Goal: Transaction & Acquisition: Download file/media

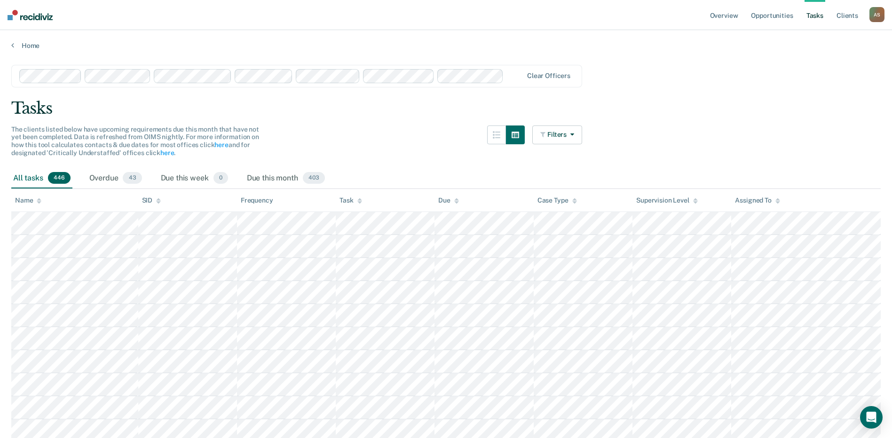
click at [817, 16] on link "Tasks" at bounding box center [814, 15] width 21 height 30
click at [725, 19] on link "Overview" at bounding box center [724, 15] width 32 height 30
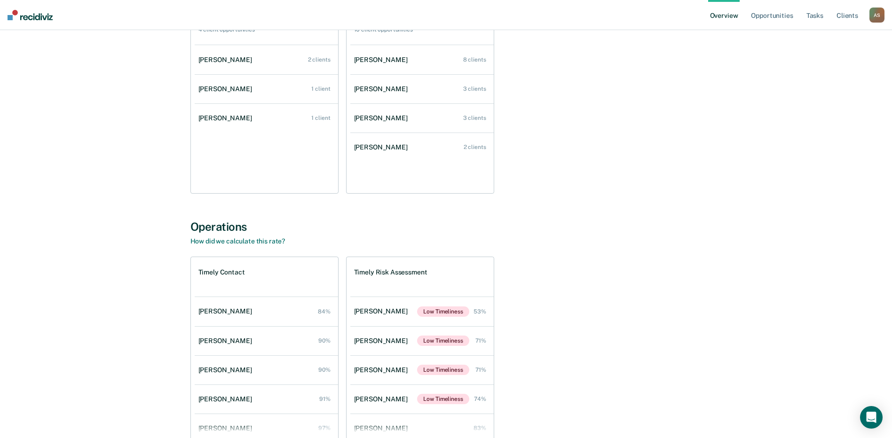
scroll to position [2, 0]
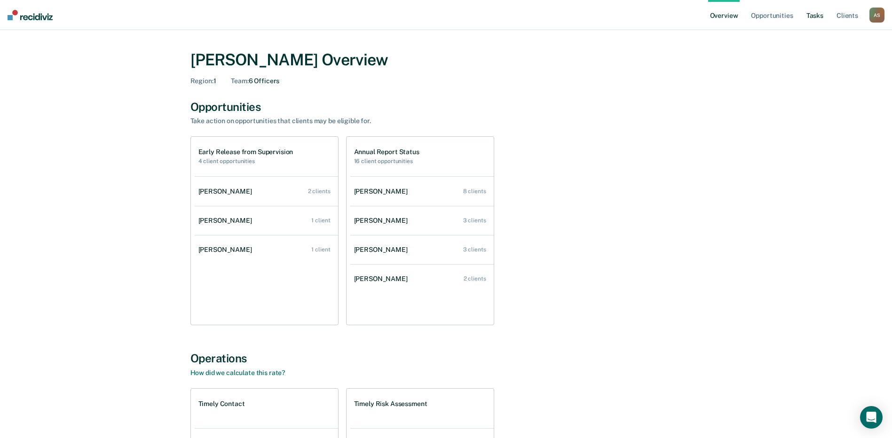
click at [818, 17] on link "Tasks" at bounding box center [814, 15] width 21 height 30
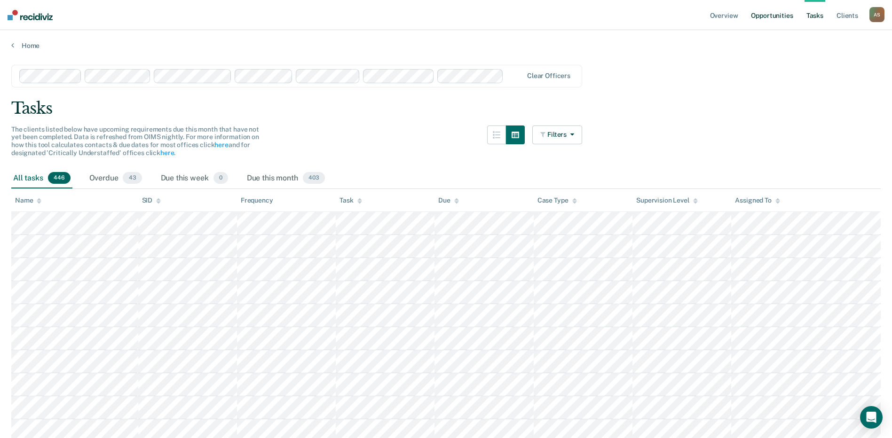
click at [772, 17] on link "Opportunities" at bounding box center [772, 15] width 46 height 30
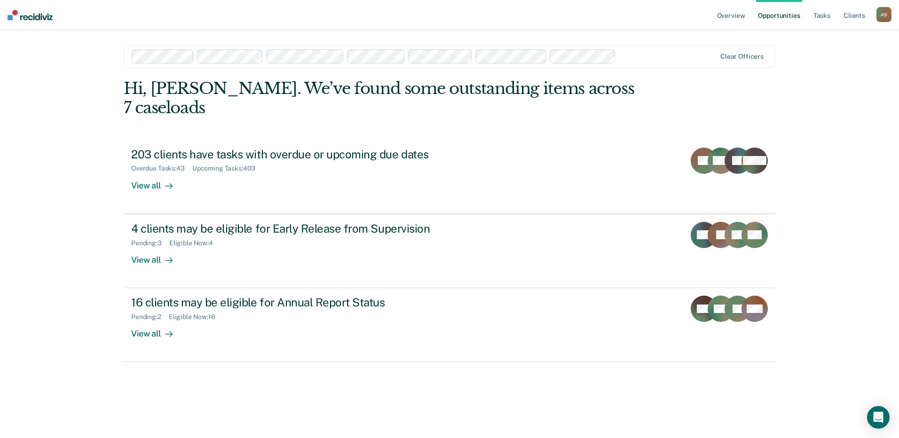
click at [647, 57] on div at bounding box center [668, 56] width 96 height 11
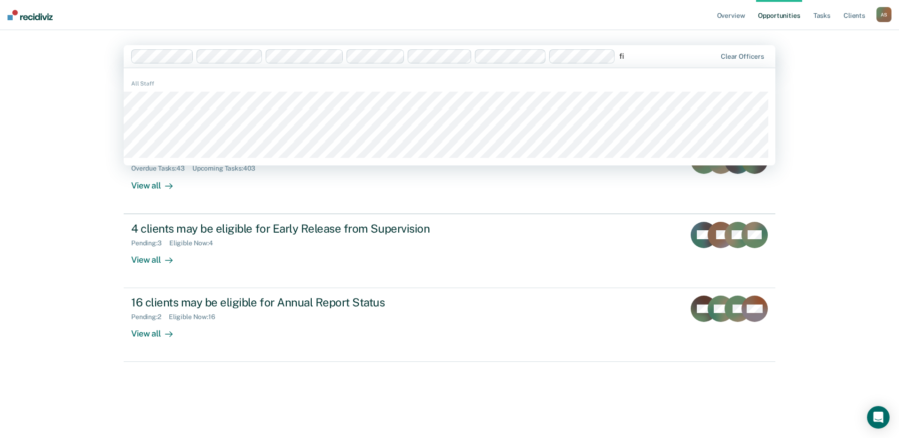
type input "fie"
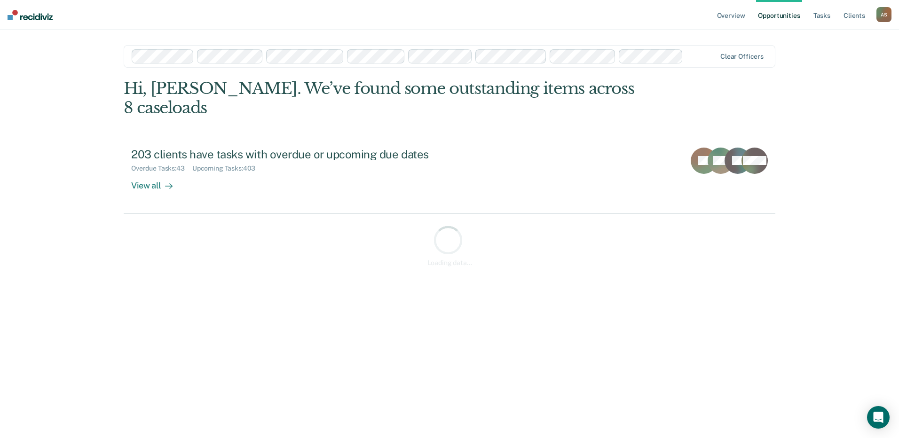
click at [705, 56] on div at bounding box center [701, 56] width 29 height 11
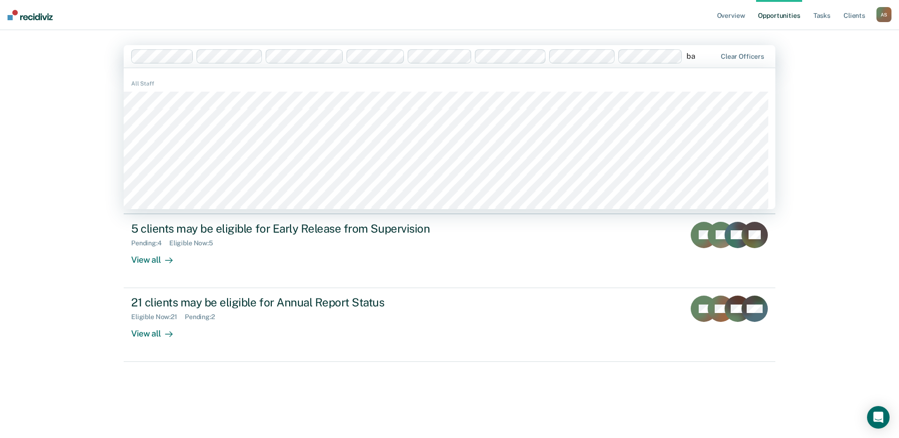
type input "bat"
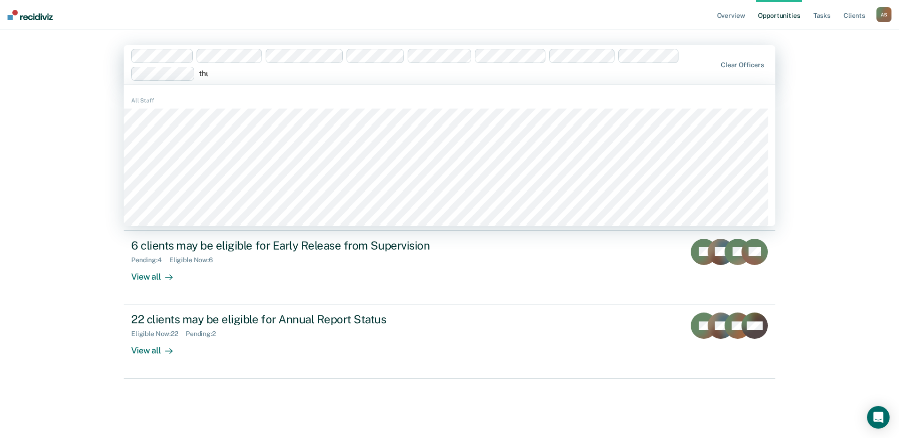
type input "thur"
type input "oliv"
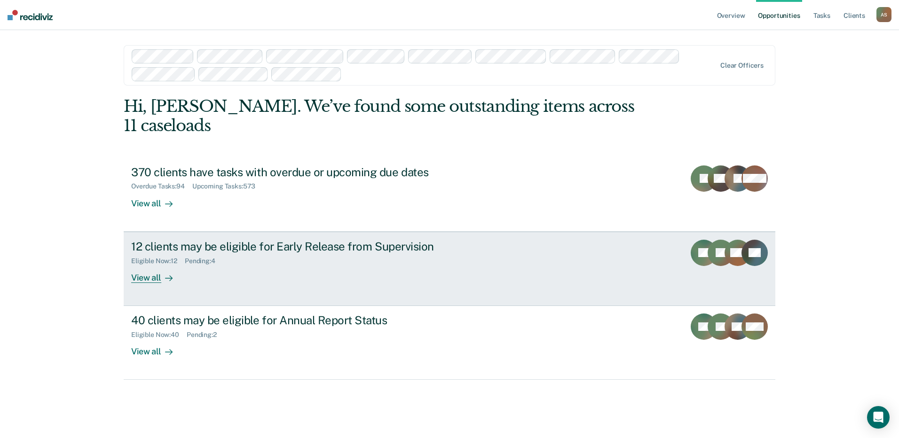
click at [146, 265] on div "View all" at bounding box center [157, 274] width 53 height 18
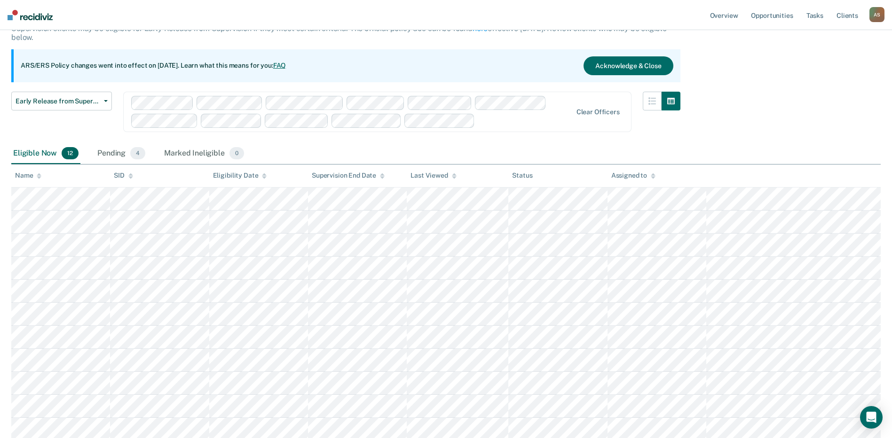
scroll to position [67, 0]
click at [767, 115] on div "Early Release from Supervision Supervision clients may be eligible for Early Re…" at bounding box center [445, 230] width 869 height 464
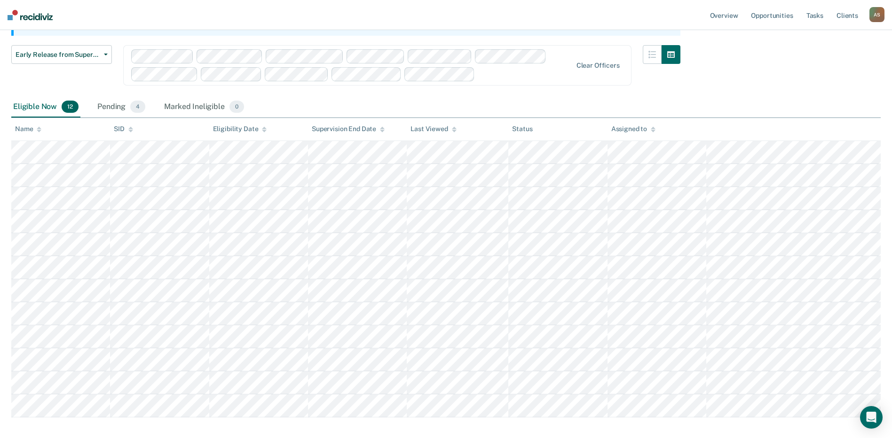
scroll to position [161, 0]
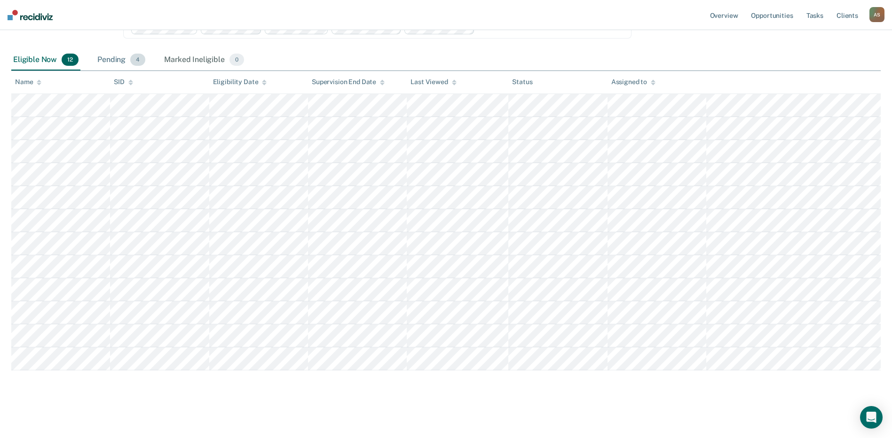
click at [115, 61] on div "Pending 4" at bounding box center [121, 60] width 52 height 21
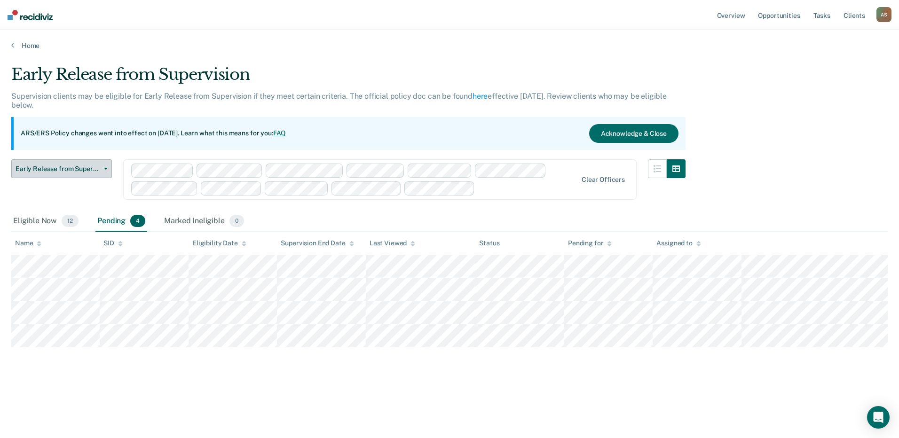
click at [104, 172] on button "Early Release from Supervision" at bounding box center [61, 168] width 101 height 19
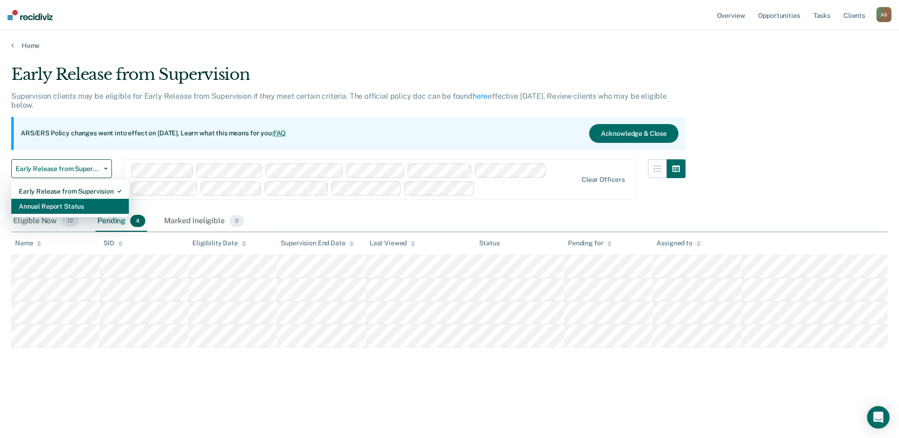
click at [62, 205] on div "Annual Report Status" at bounding box center [70, 206] width 102 height 15
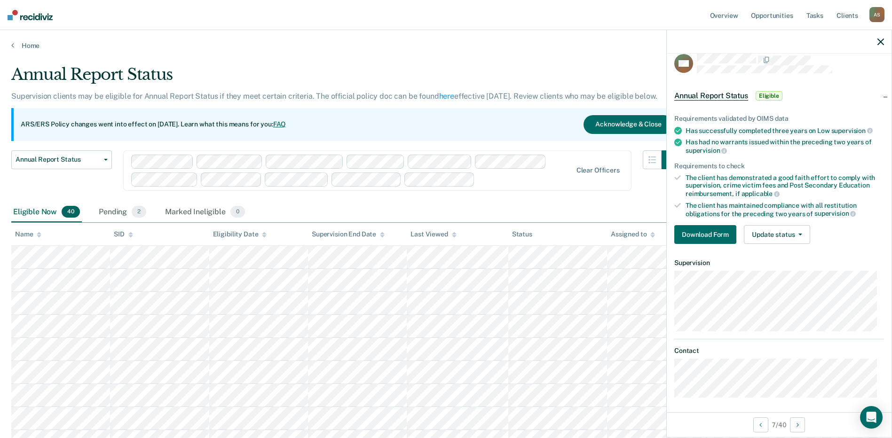
scroll to position [15, 0]
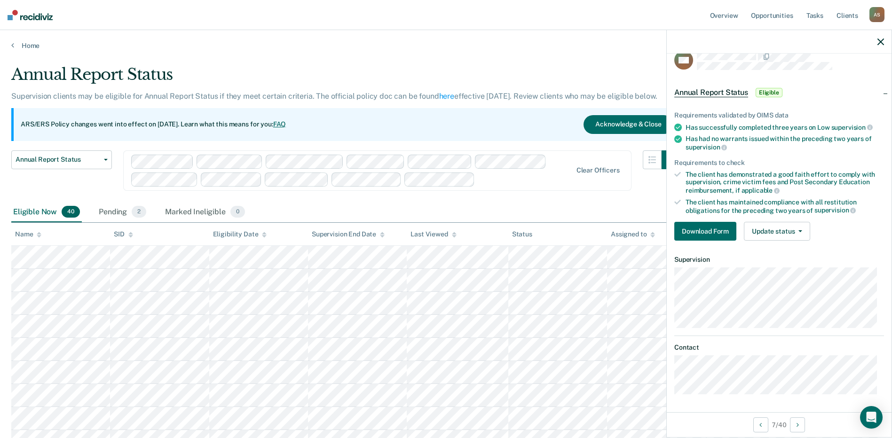
click at [273, 67] on div "Annual Report Status" at bounding box center [345, 78] width 669 height 27
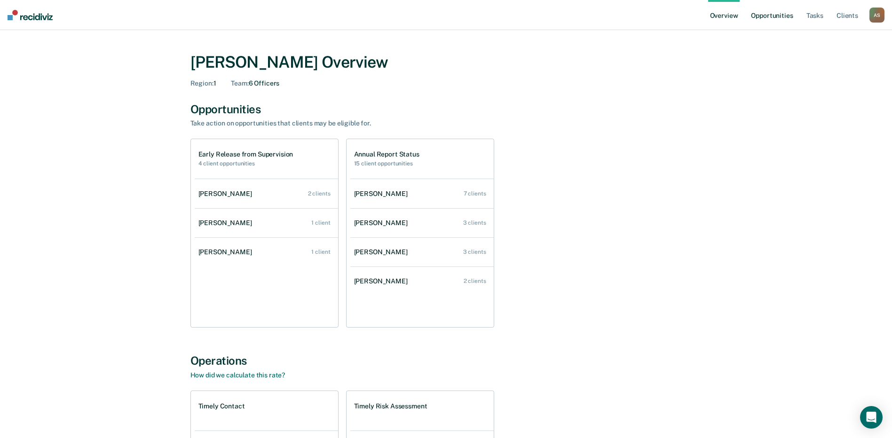
click at [779, 16] on link "Opportunities" at bounding box center [772, 15] width 46 height 30
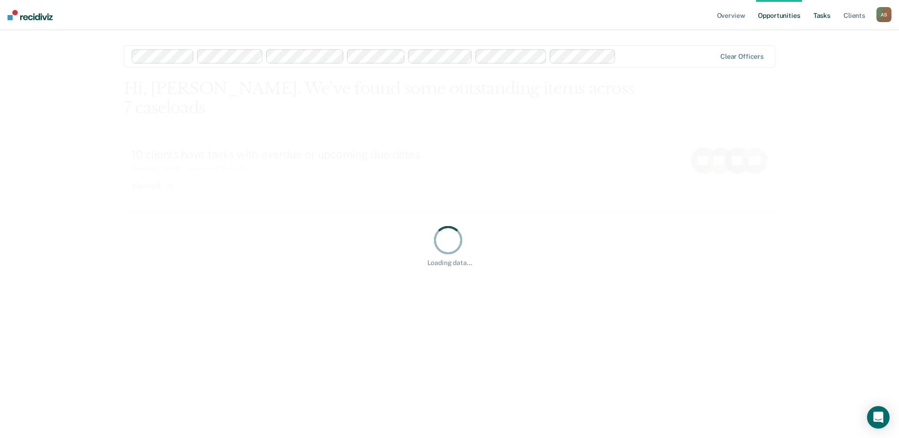
click at [821, 16] on link "Tasks" at bounding box center [821, 15] width 21 height 30
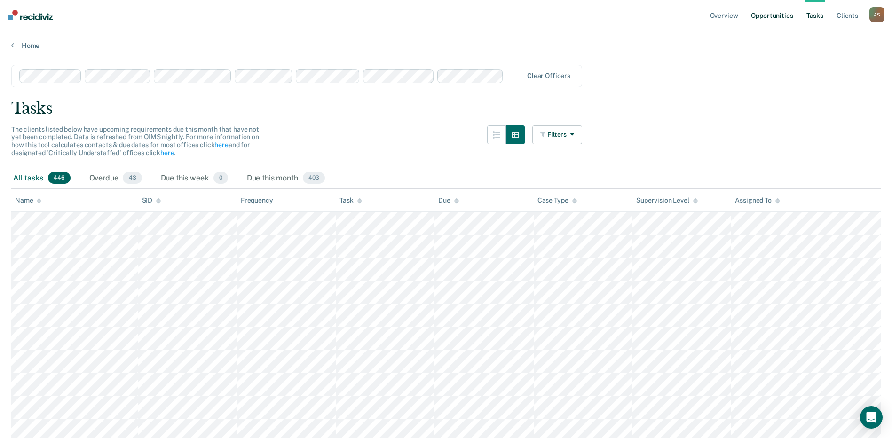
click at [766, 13] on link "Opportunities" at bounding box center [772, 15] width 46 height 30
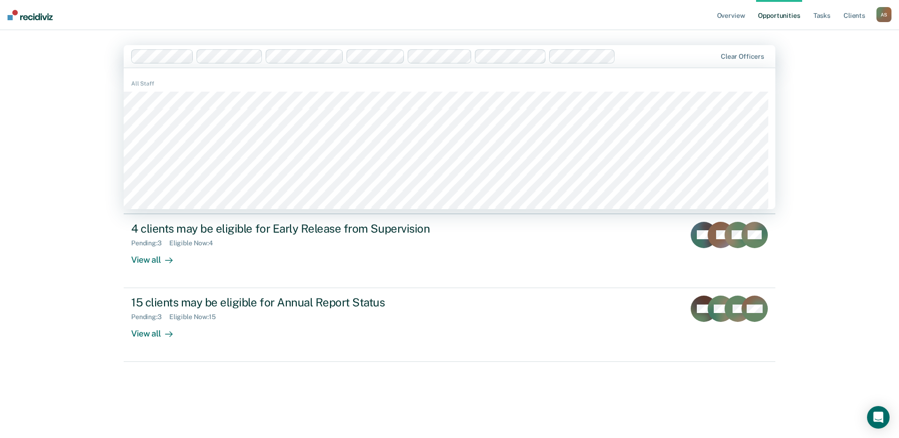
click at [673, 59] on div at bounding box center [667, 56] width 97 height 11
type input "oliv"
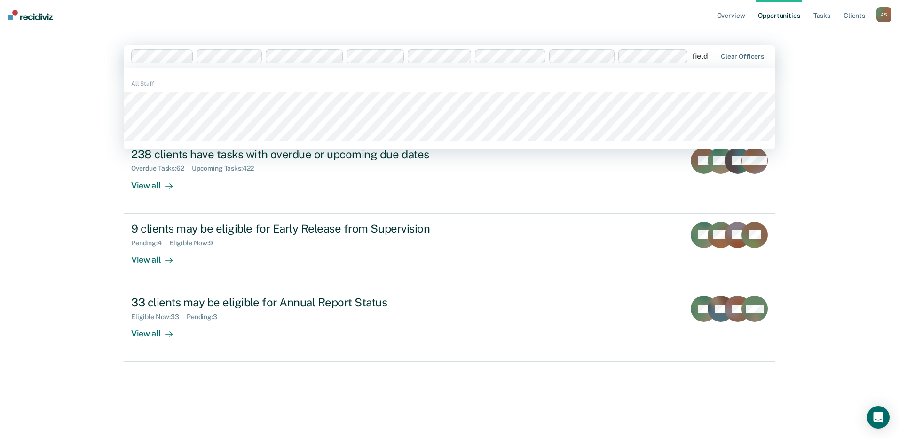
type input "fields"
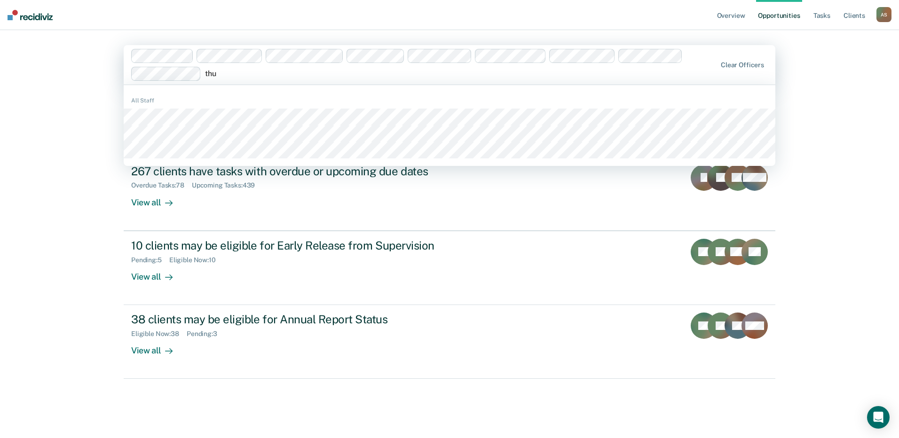
type input "thur"
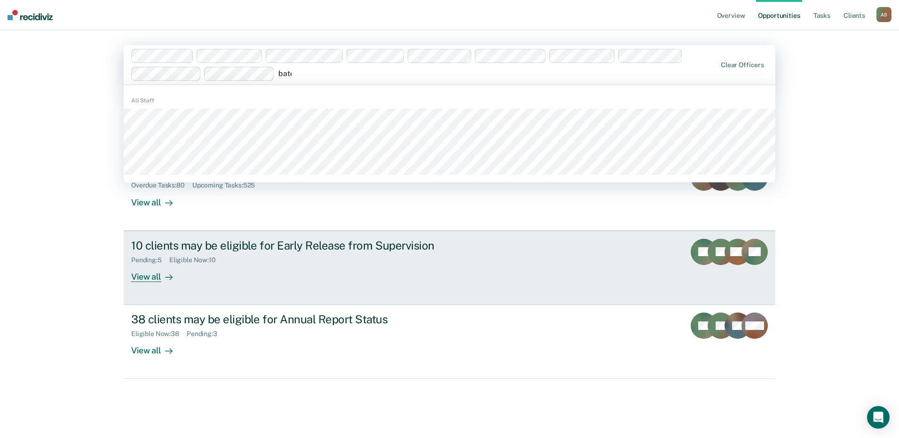
type input "bates"
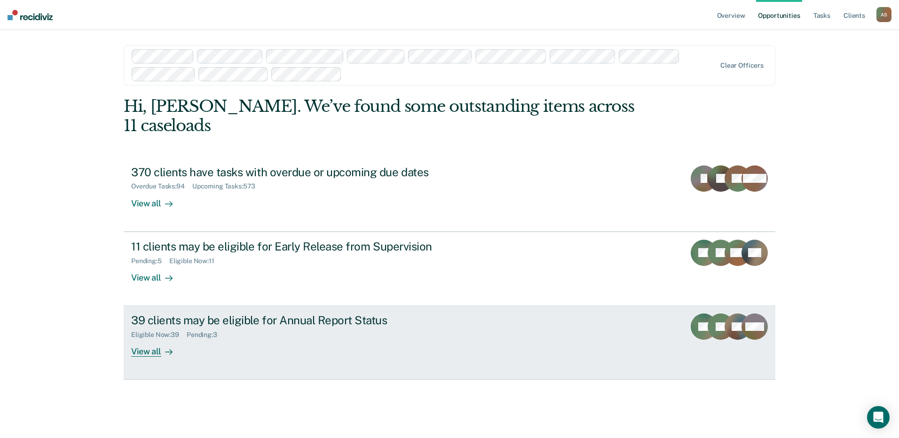
click at [150, 339] on div "View all" at bounding box center [157, 348] width 53 height 18
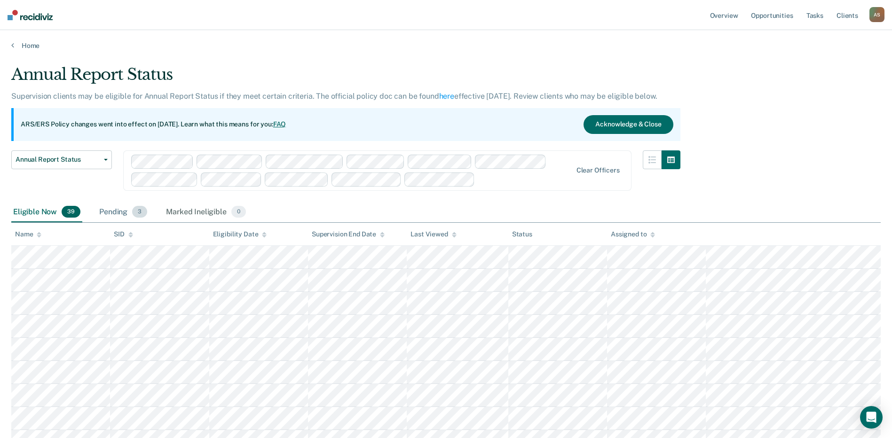
click at [112, 212] on div "Pending 3" at bounding box center [123, 212] width 52 height 21
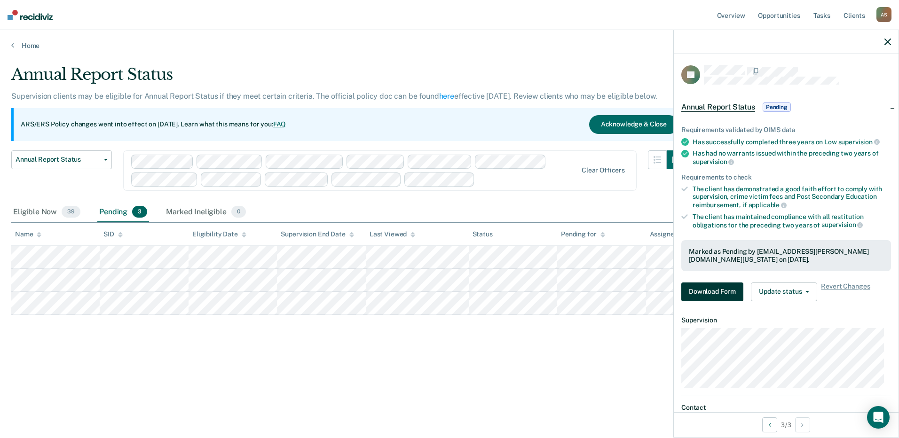
click at [731, 293] on button "Download Form" at bounding box center [712, 292] width 62 height 19
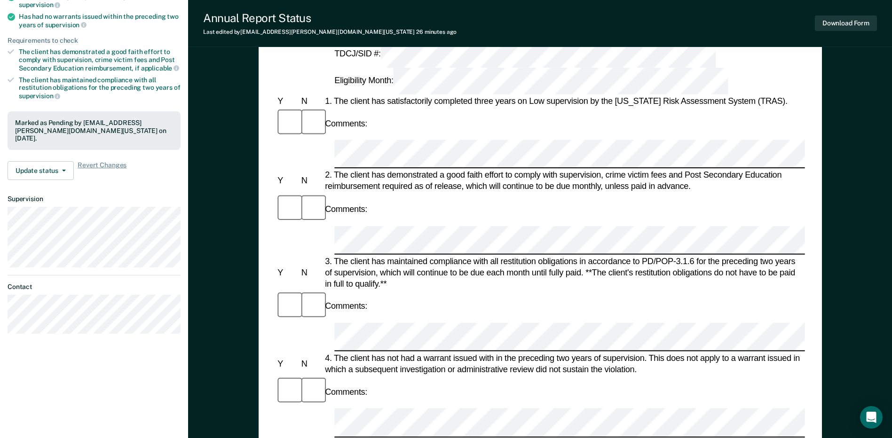
scroll to position [188, 0]
